Goal: Task Accomplishment & Management: Manage account settings

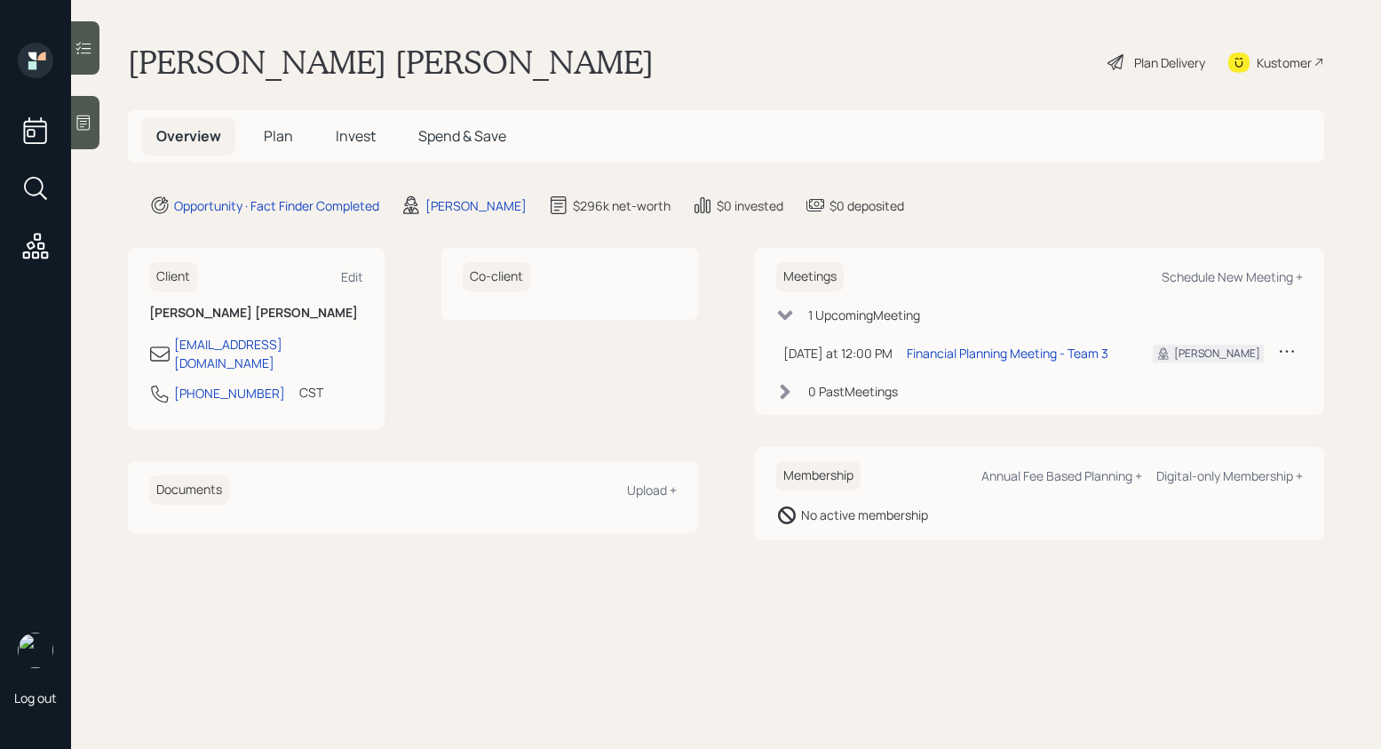
click at [1165, 62] on div "Plan Delivery" at bounding box center [1169, 62] width 71 height 19
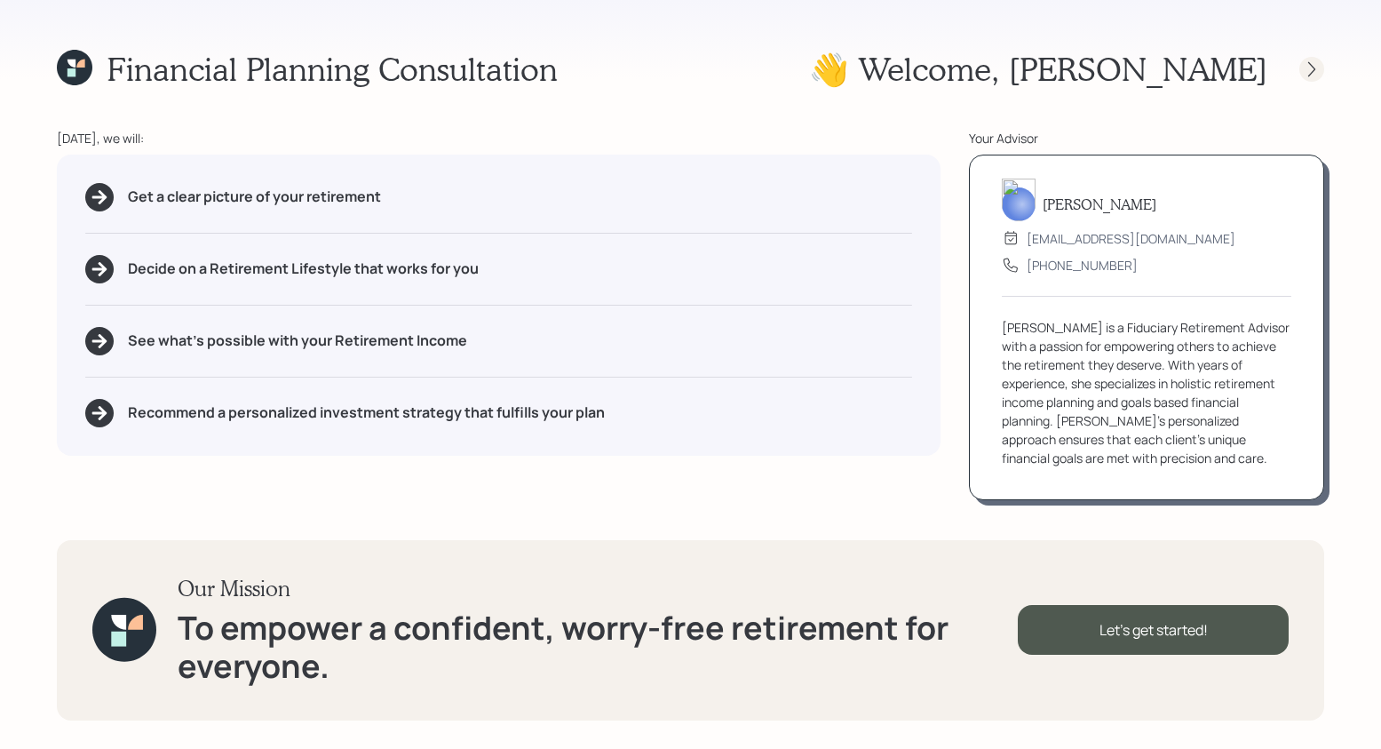
click at [1304, 62] on icon at bounding box center [1312, 69] width 18 height 18
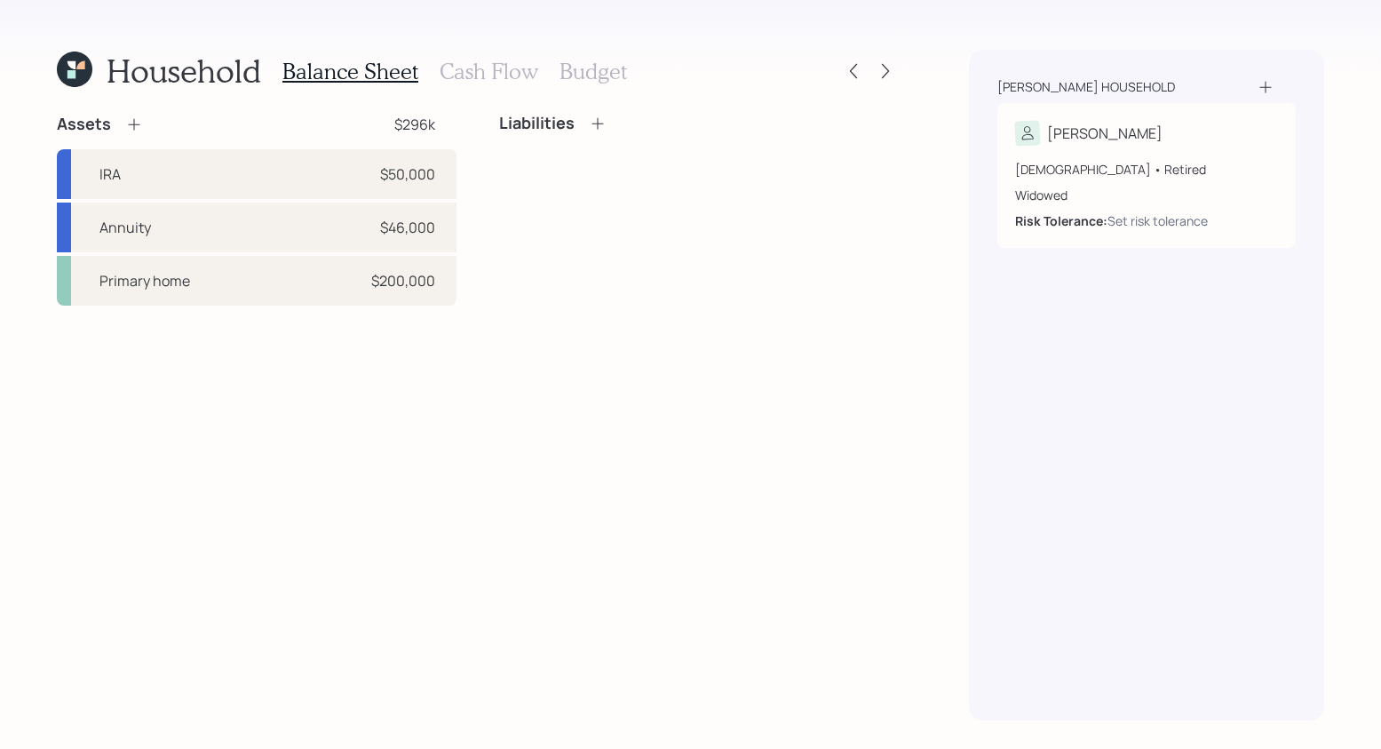
click at [497, 73] on h3 "Cash Flow" at bounding box center [489, 72] width 99 height 26
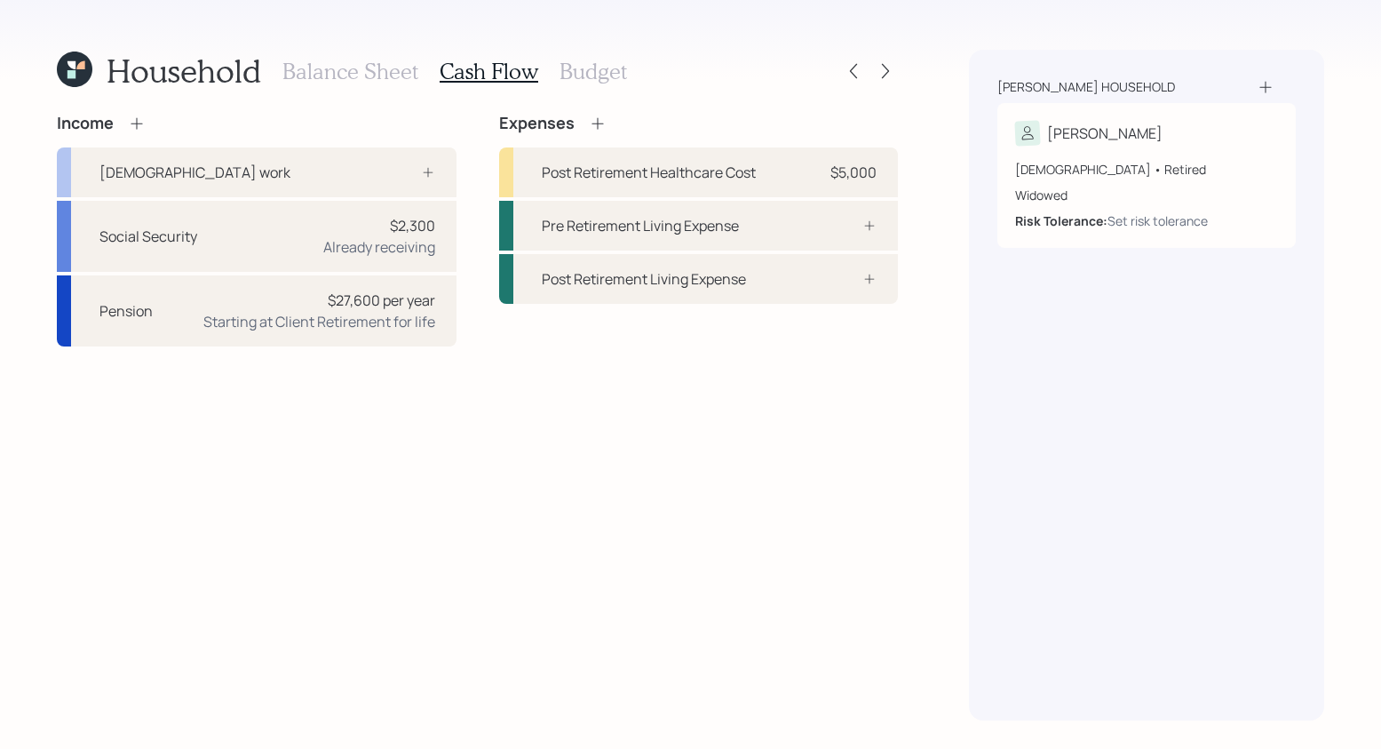
click at [339, 69] on h3 "Balance Sheet" at bounding box center [350, 72] width 136 height 26
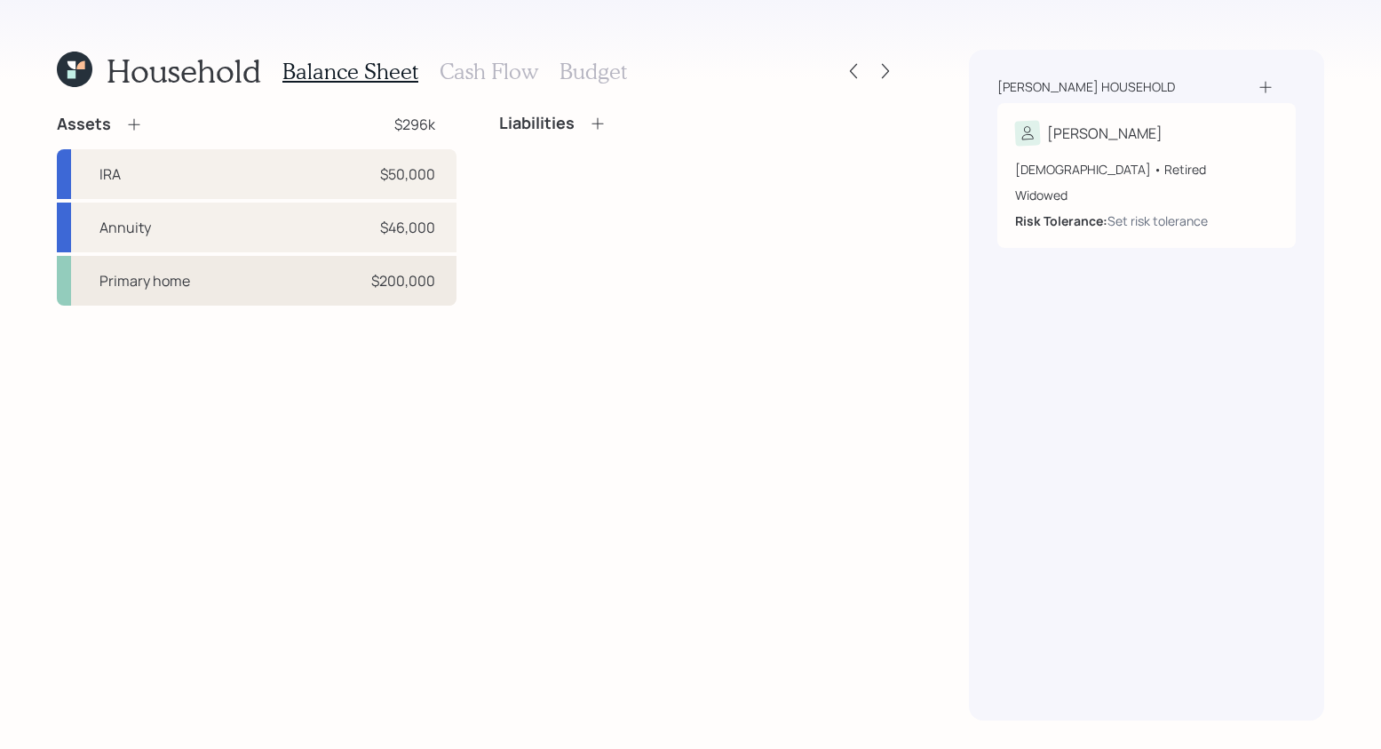
click at [300, 294] on div "Primary home $200,000" at bounding box center [257, 281] width 400 height 50
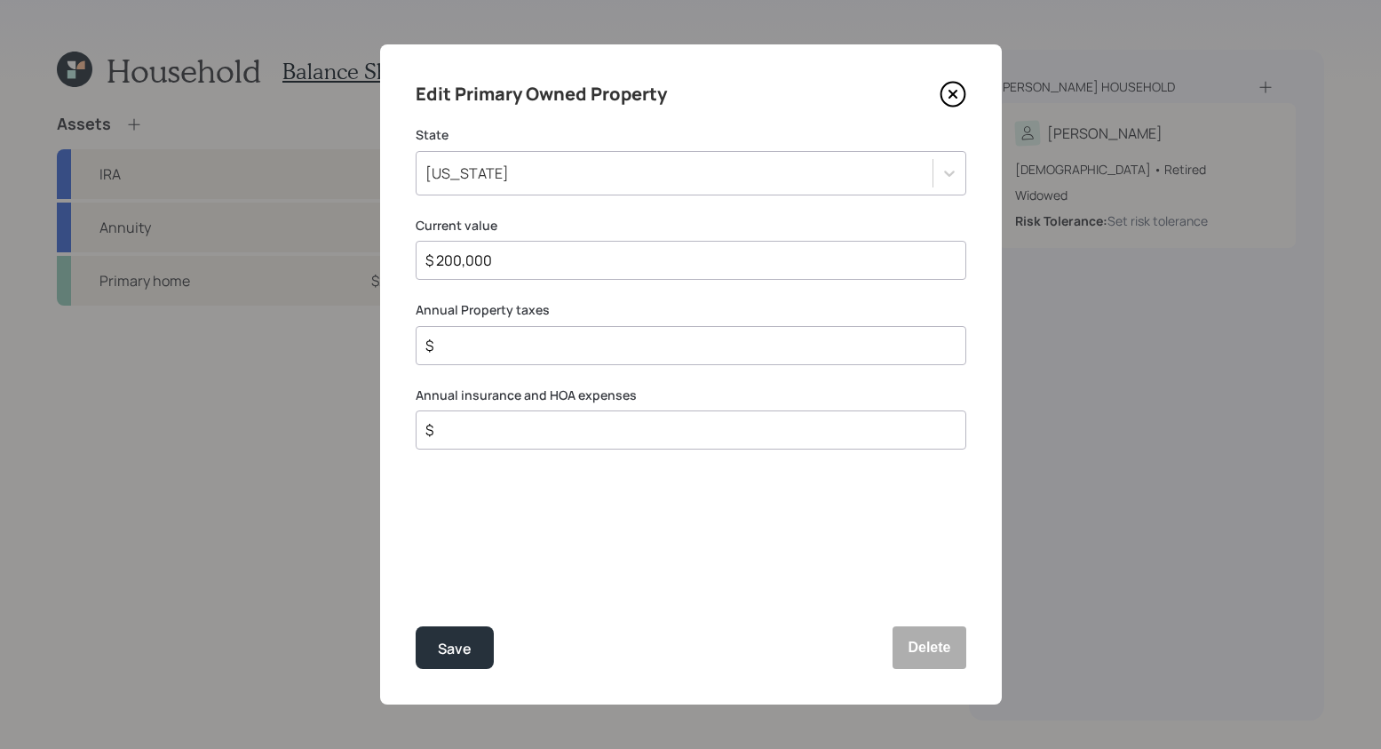
click at [965, 81] on div "Edit Primary Owned Property State Texas Current value $ 200,000 Annual Property…" at bounding box center [691, 374] width 622 height 660
click at [959, 87] on icon at bounding box center [953, 94] width 27 height 27
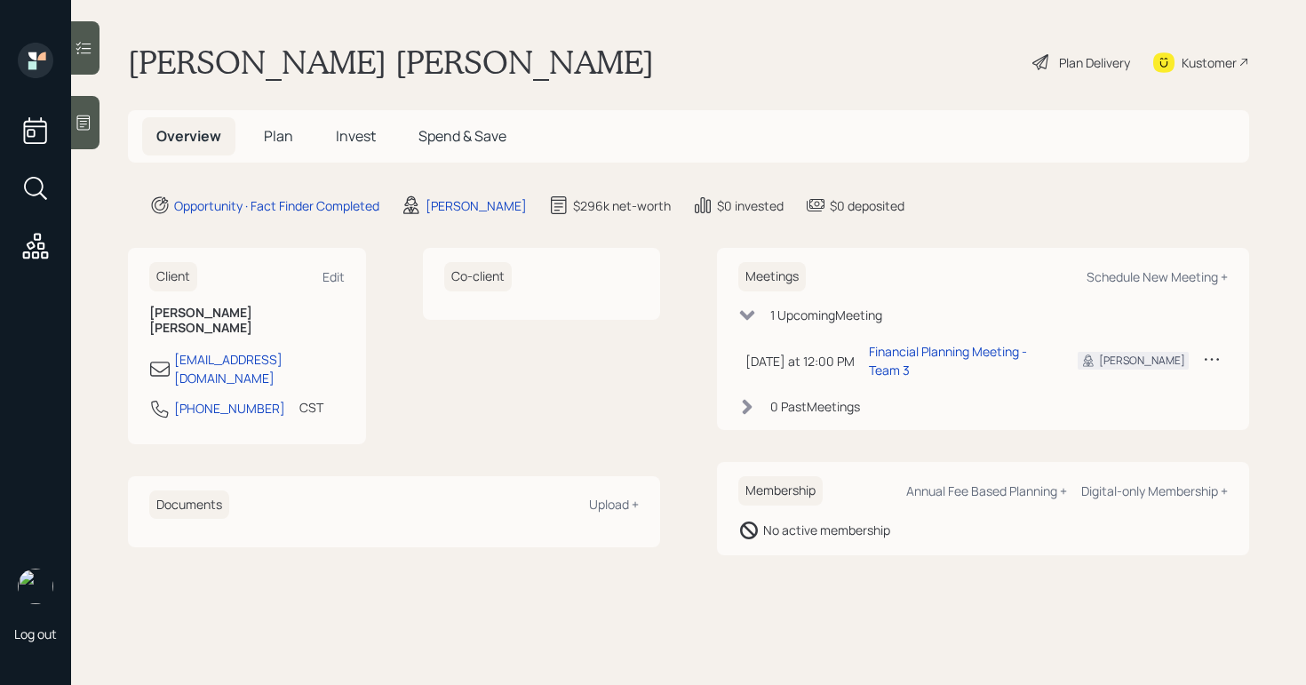
click at [77, 147] on div at bounding box center [85, 122] width 28 height 53
